Goal: Task Accomplishment & Management: Manage account settings

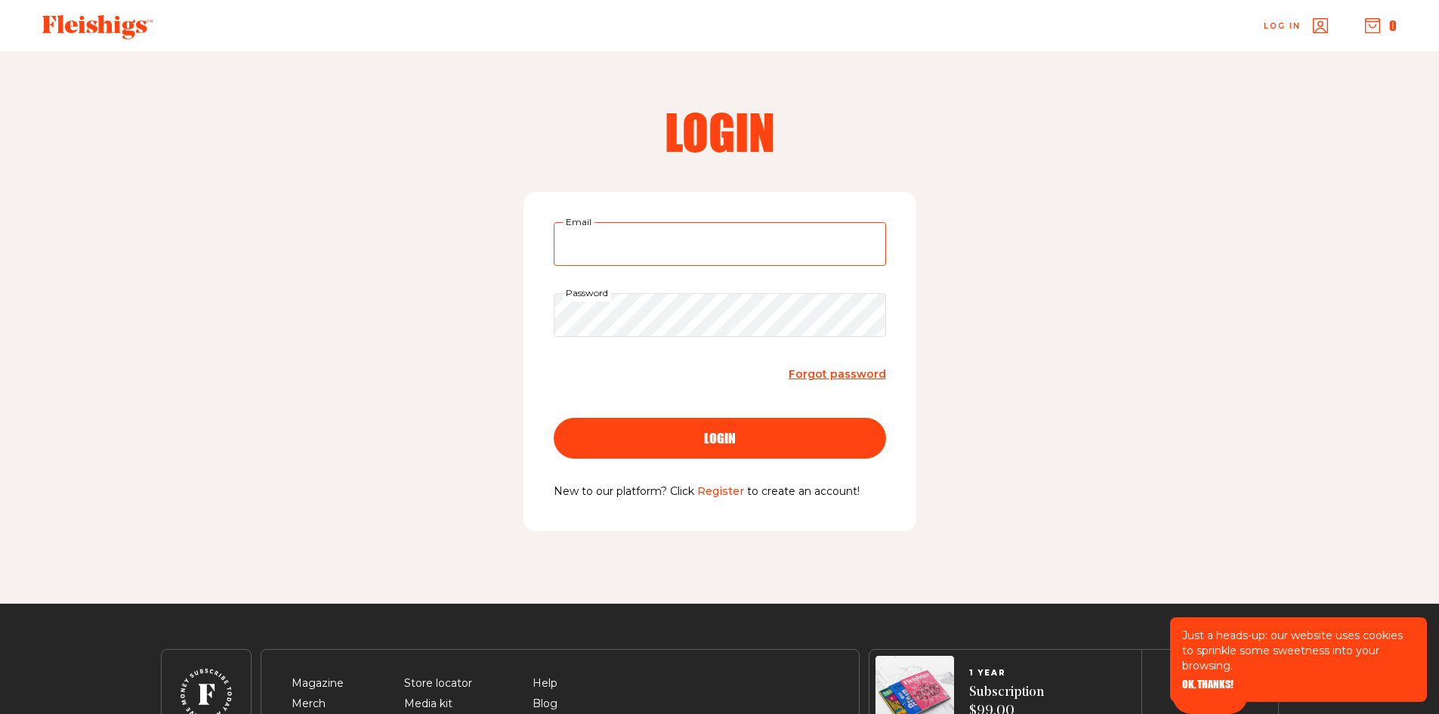
type input "sandra@thebatterygroup.com"
click at [733, 431] on span "login" at bounding box center [720, 425] width 32 height 14
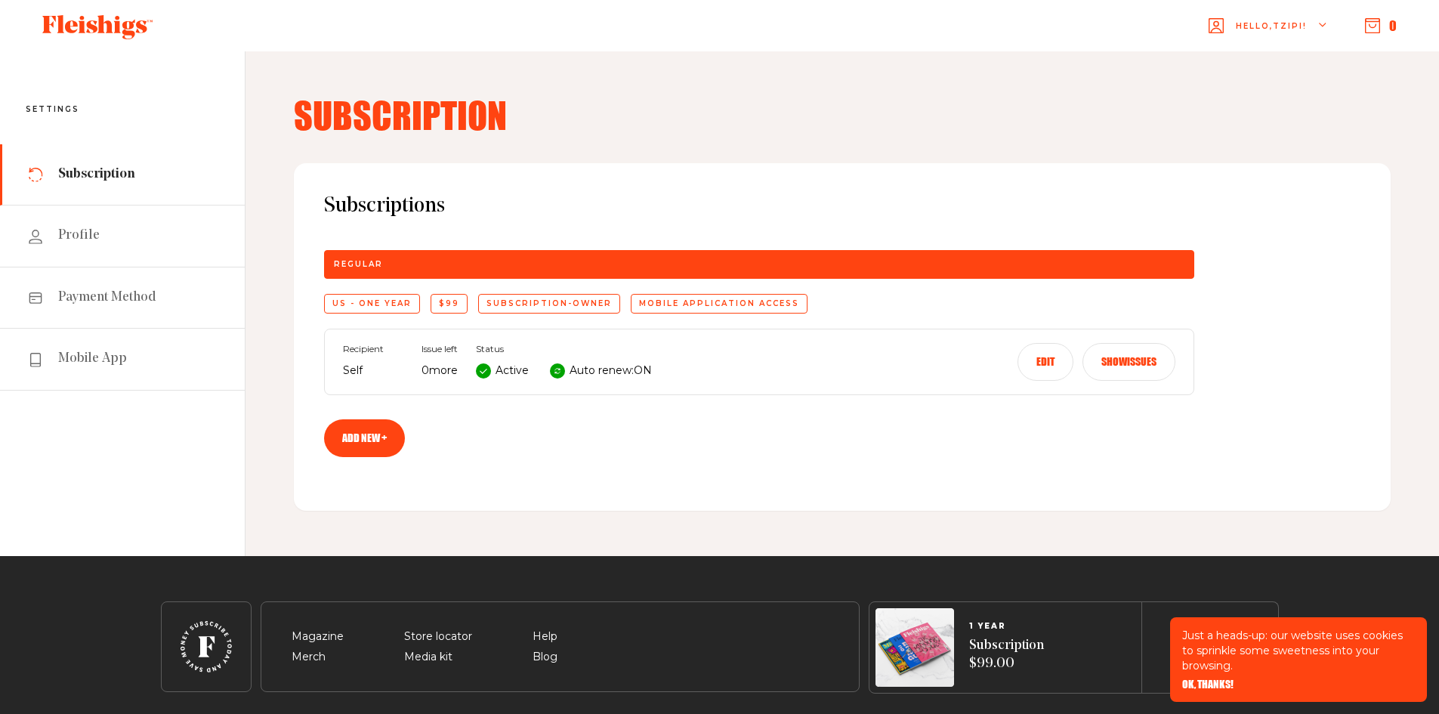
click at [1053, 365] on button "Edit" at bounding box center [1045, 362] width 56 height 38
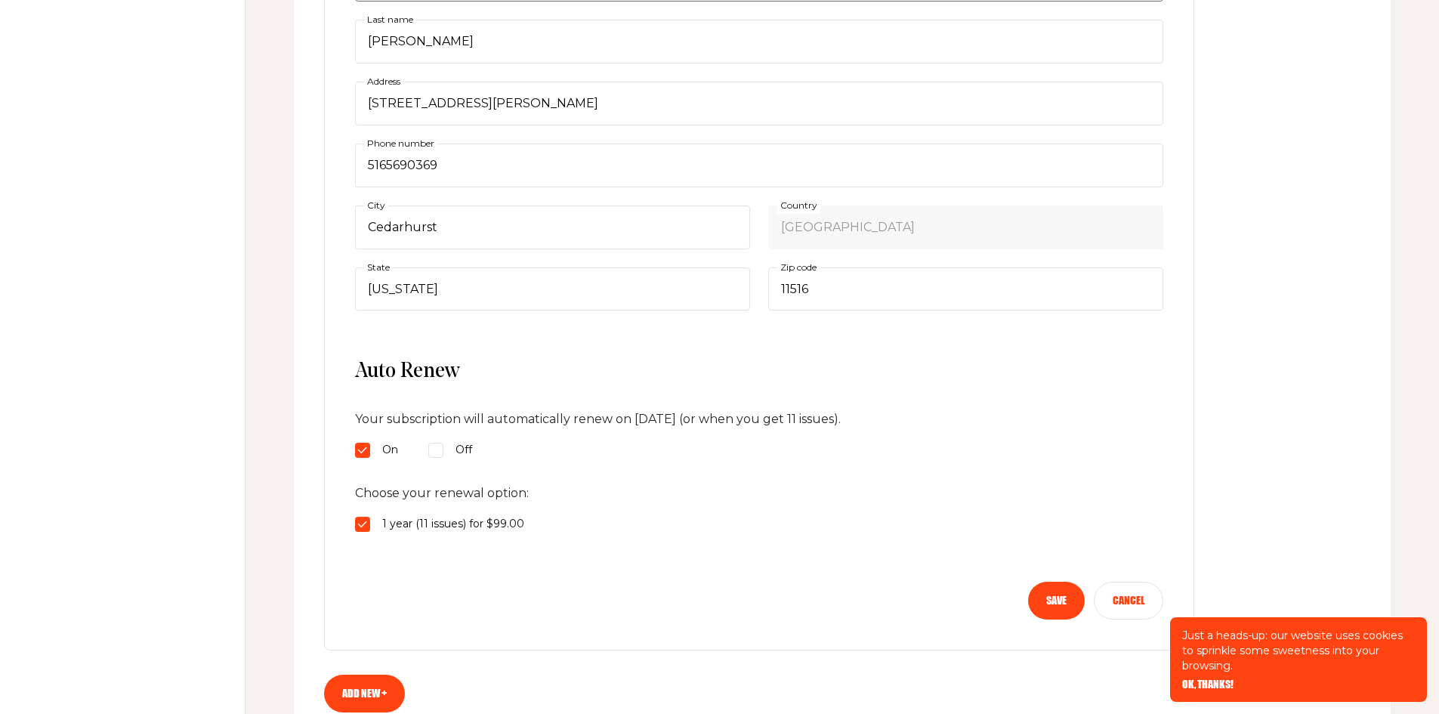
scroll to position [453, 0]
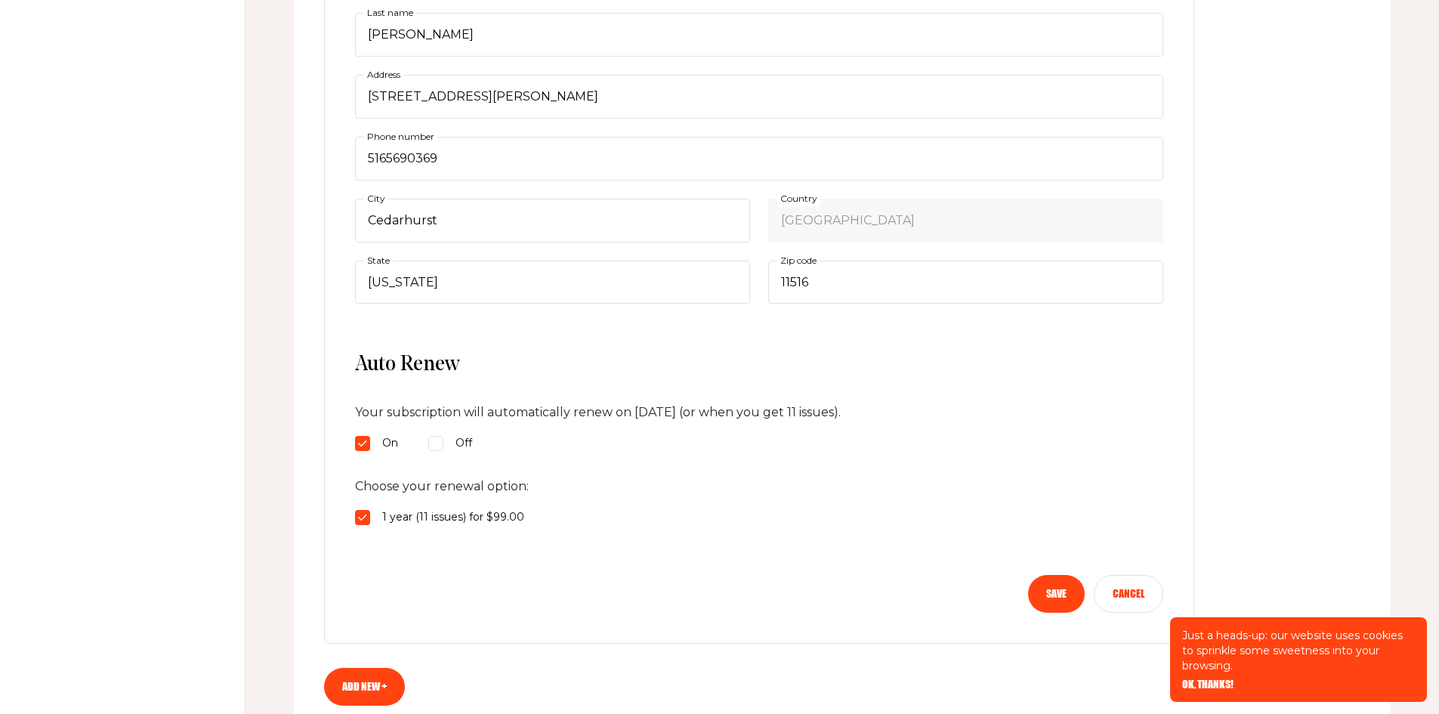
click at [440, 448] on input "Off" at bounding box center [435, 443] width 15 height 15
radio input "true"
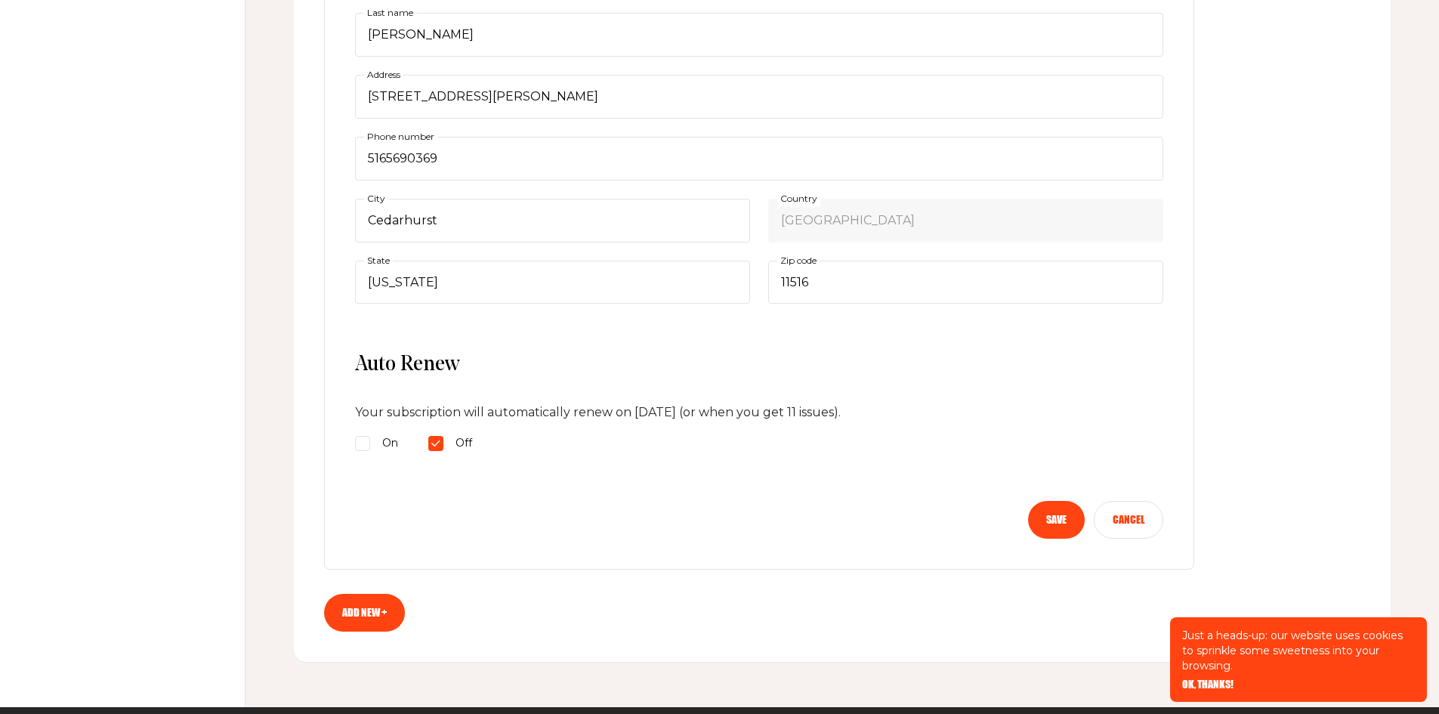
click at [1042, 521] on button "Save" at bounding box center [1056, 520] width 57 height 38
